Goal: Use online tool/utility: Utilize a website feature to perform a specific function

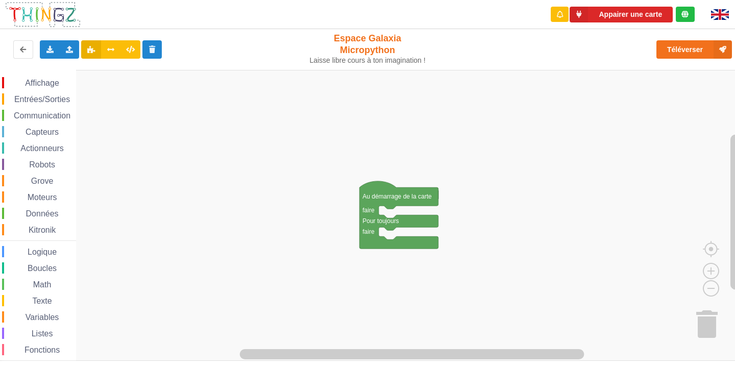
click at [44, 114] on span "Communication" at bounding box center [42, 115] width 60 height 9
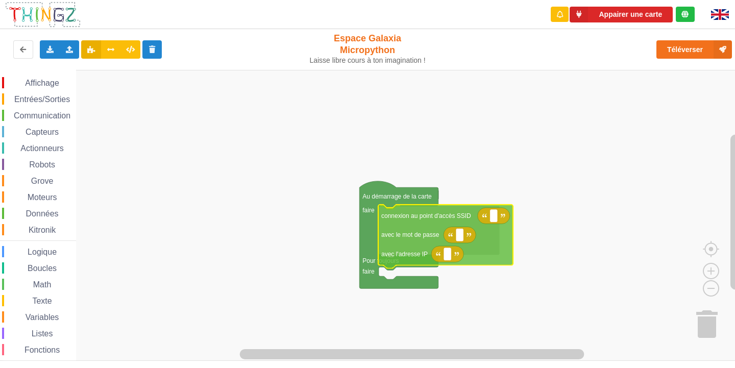
click at [400, 233] on div "Affichage Entrées/Sorties Communication Capteurs Actionneurs Robots Grove Moteu…" at bounding box center [371, 215] width 742 height 291
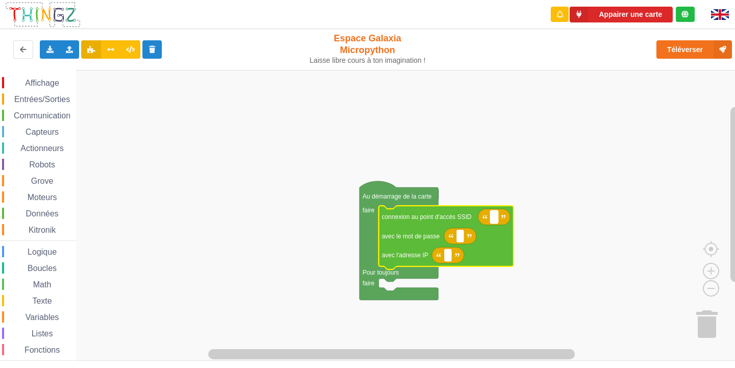
click at [497, 217] on rect "Espace de travail de Blocky" at bounding box center [494, 216] width 8 height 13
type input "NETGEAR38"
click at [459, 243] on icon "Espace de travail de Blocky" at bounding box center [460, 236] width 32 height 16
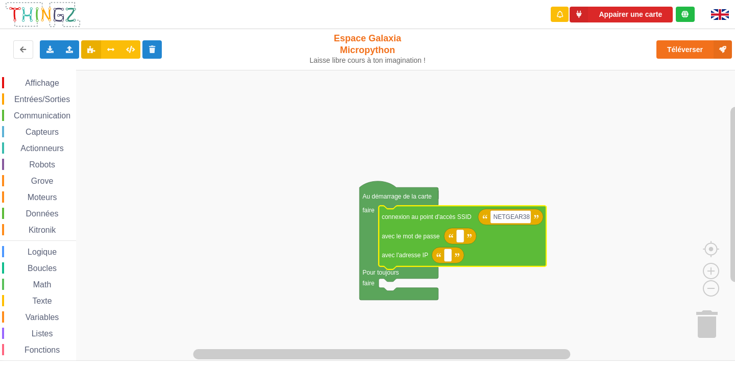
click at [463, 244] on icon "Espace de travail de Blocky" at bounding box center [460, 236] width 32 height 16
click at [462, 244] on icon "Espace de travail de Blocky" at bounding box center [460, 236] width 32 height 16
click at [459, 234] on rect "Espace de travail de Blocky" at bounding box center [460, 236] width 8 height 13
type input "joyoustuba995"
click at [449, 261] on rect "Espace de travail de Blocky" at bounding box center [448, 254] width 8 height 13
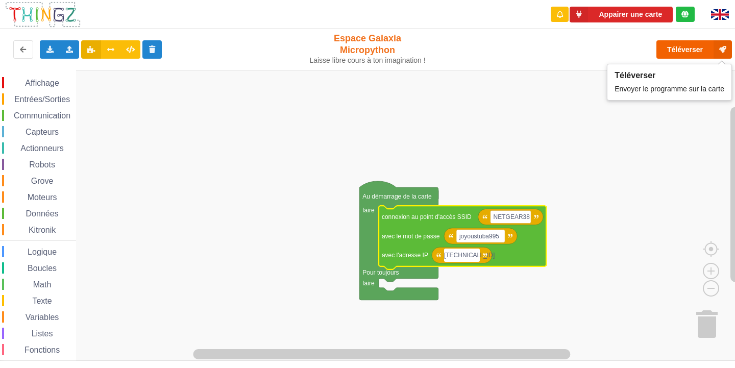
type input "[TECHNICAL_ID]"
click at [683, 55] on button "Téléverser" at bounding box center [693, 49] width 75 height 18
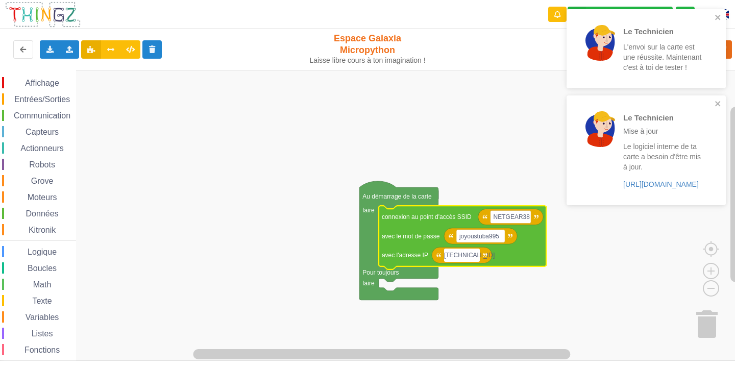
click at [39, 133] on span "Capteurs" at bounding box center [42, 132] width 36 height 9
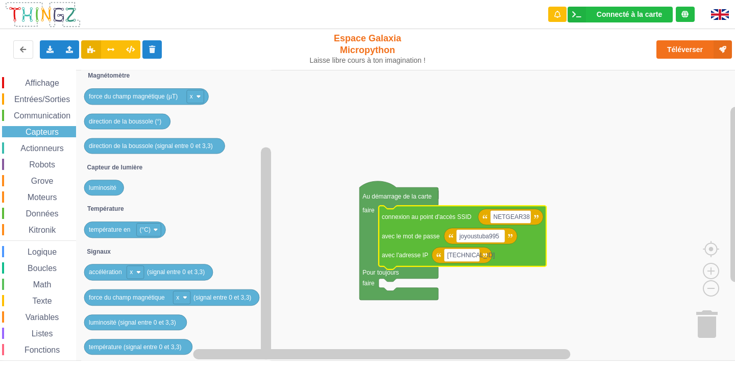
click at [53, 149] on span "Actionneurs" at bounding box center [42, 148] width 46 height 9
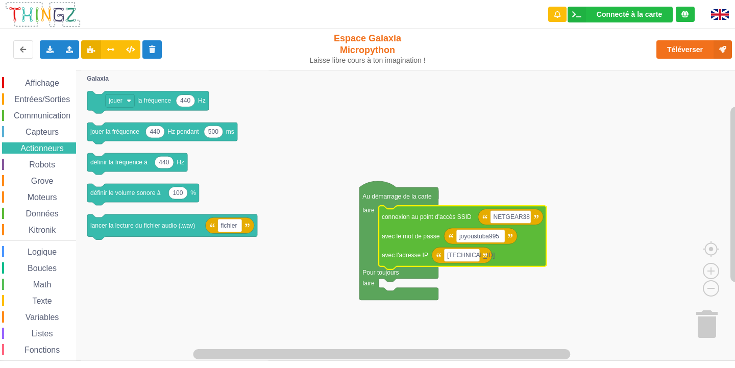
drag, startPoint x: 39, startPoint y: 134, endPoint x: 39, endPoint y: 142, distance: 8.7
click at [39, 142] on div "Affichage Entrées/Sorties Communication Capteurs Actionneurs Robots Grove Moteu…" at bounding box center [38, 230] width 76 height 306
click at [25, 135] on span "Capteurs" at bounding box center [42, 132] width 36 height 9
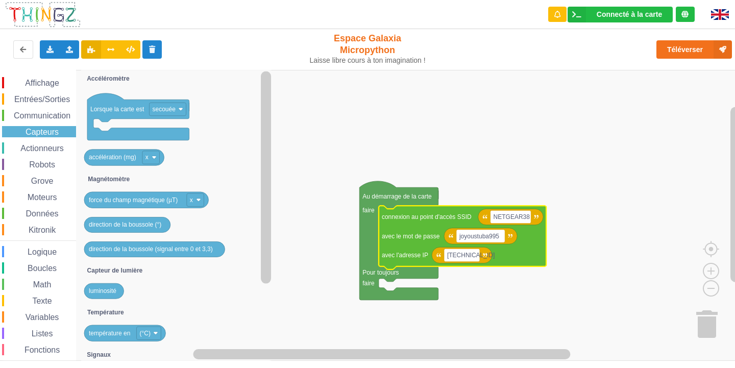
click at [26, 79] on span "Affichage" at bounding box center [41, 83] width 37 height 9
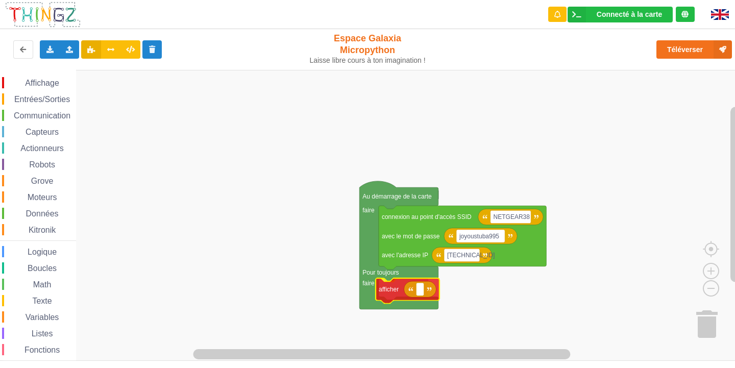
click at [391, 288] on div "Affichage Entrées/Sorties Communication Capteurs Actionneurs Robots Grove Moteu…" at bounding box center [371, 215] width 742 height 291
click at [421, 293] on rect "Espace de travail de Blocky" at bounding box center [423, 289] width 8 height 13
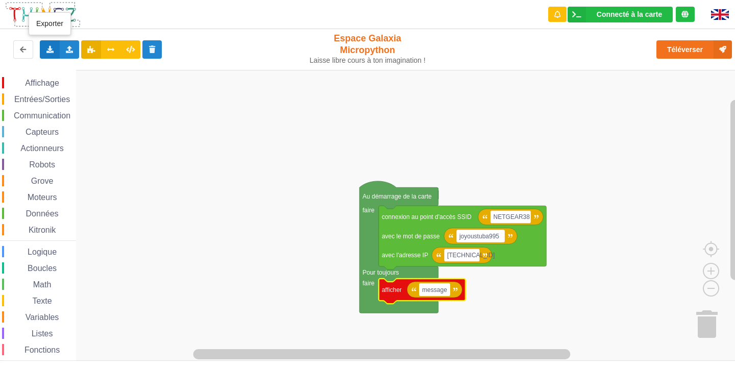
type input "message"
click at [56, 50] on div "Exporter l'assemblage de blocs Exporter l'assemblage de blocs au format Python" at bounding box center [50, 49] width 20 height 18
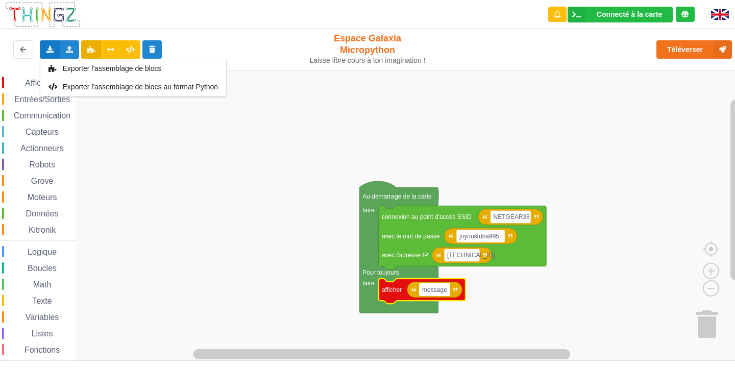
click at [72, 226] on div "Kitronik" at bounding box center [39, 229] width 74 height 11
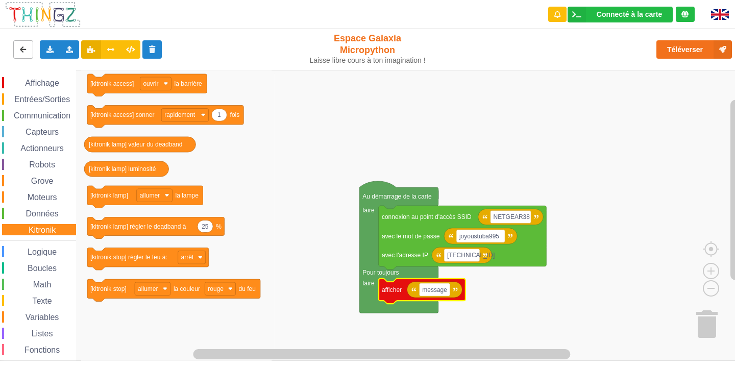
click at [23, 51] on icon at bounding box center [23, 49] width 9 height 6
click at [50, 52] on icon at bounding box center [49, 49] width 9 height 6
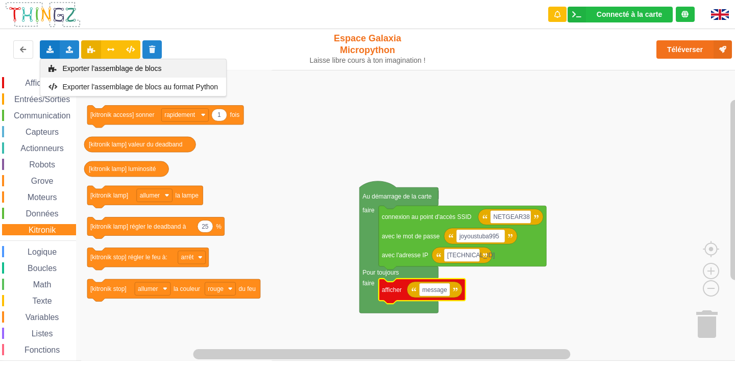
click at [85, 71] on span "Exporter l'assemblage de blocs" at bounding box center [112, 68] width 99 height 8
